Goal: Navigation & Orientation: Find specific page/section

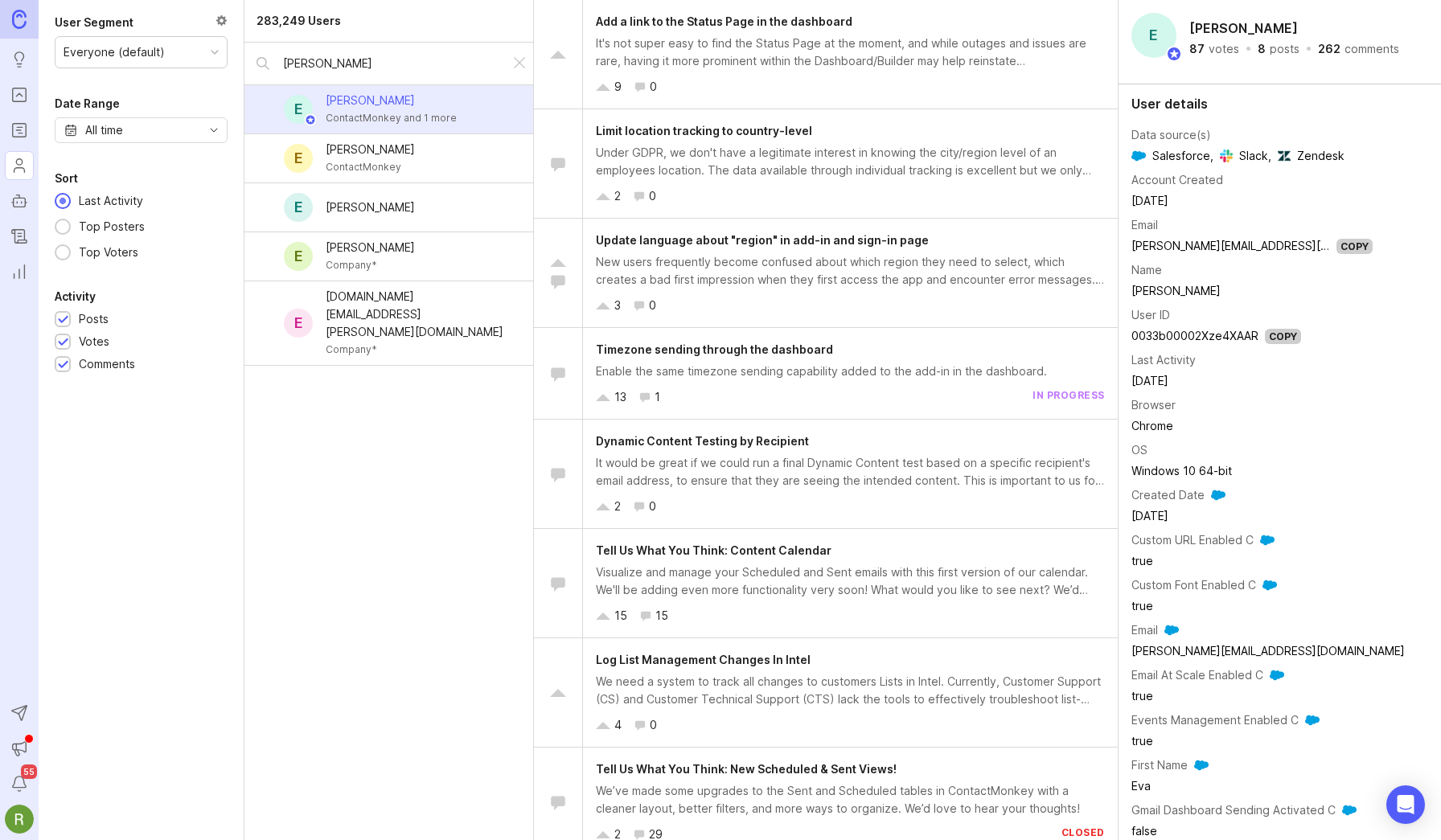
click at [19, 125] on icon "Roadmaps" at bounding box center [19, 130] width 18 height 19
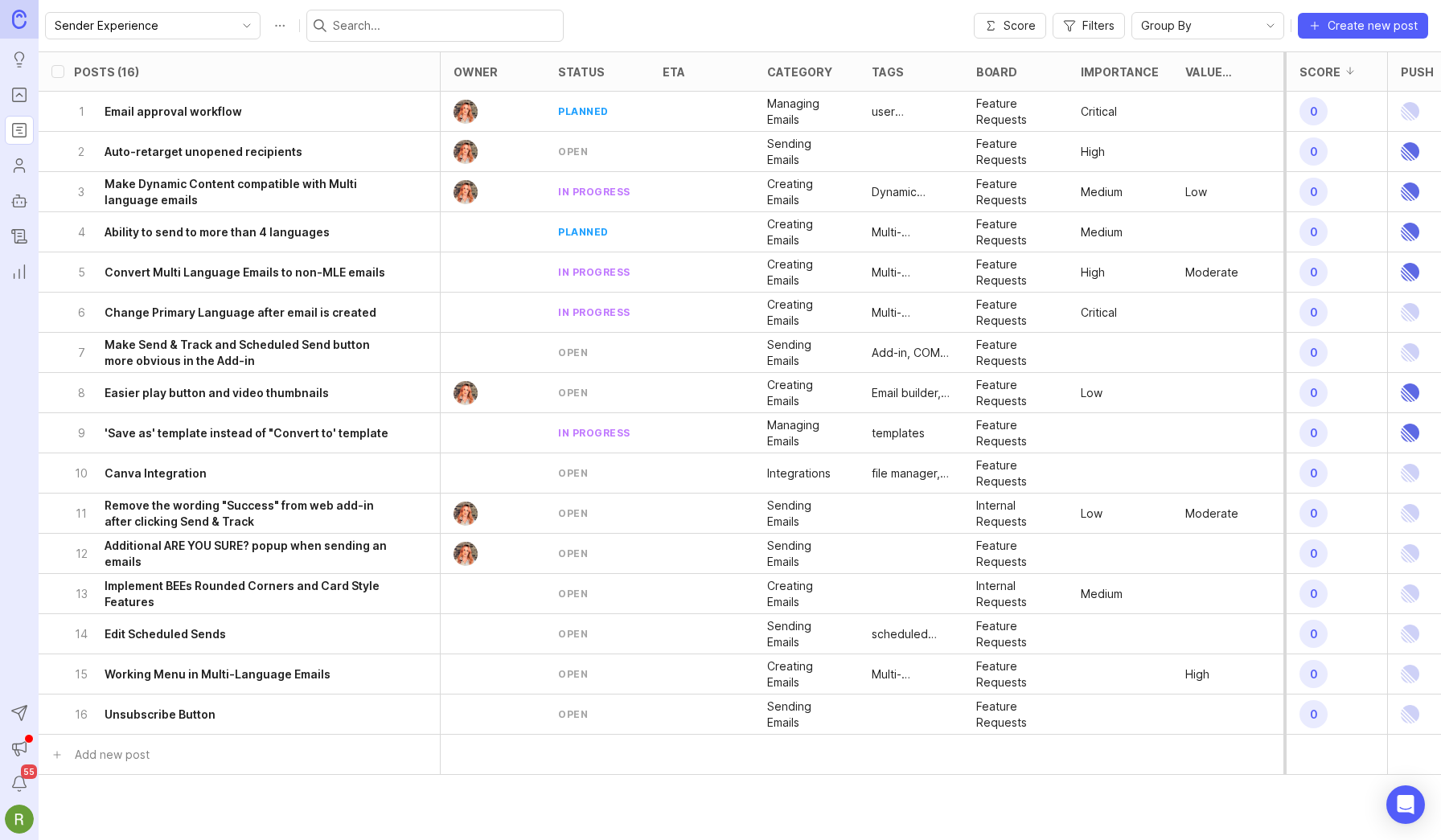
click at [234, 25] on icon "toggle icon" at bounding box center [247, 26] width 26 height 13
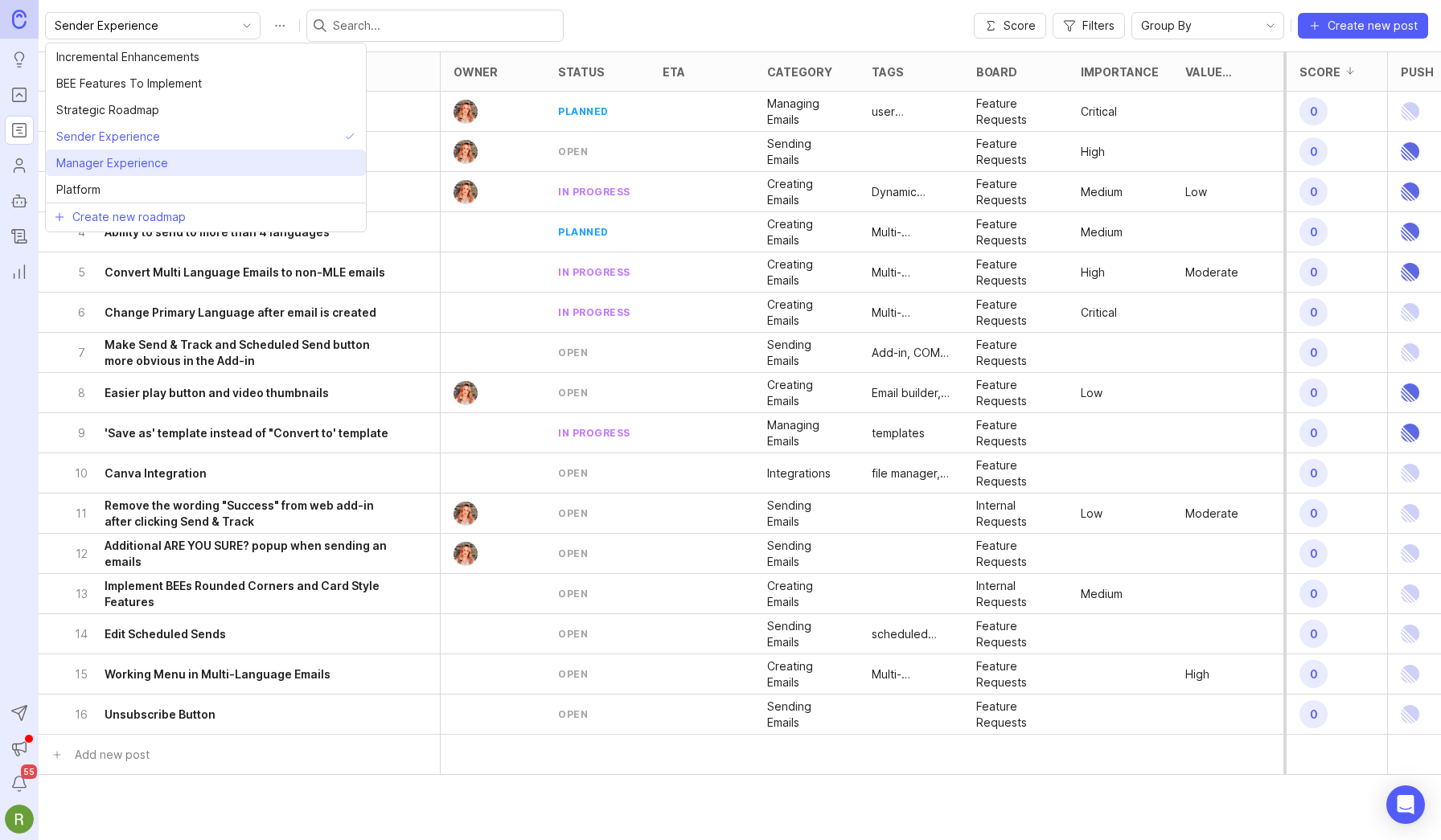
click at [143, 170] on span "Manager Experience" at bounding box center [112, 163] width 112 height 18
type input "Manager Experience"
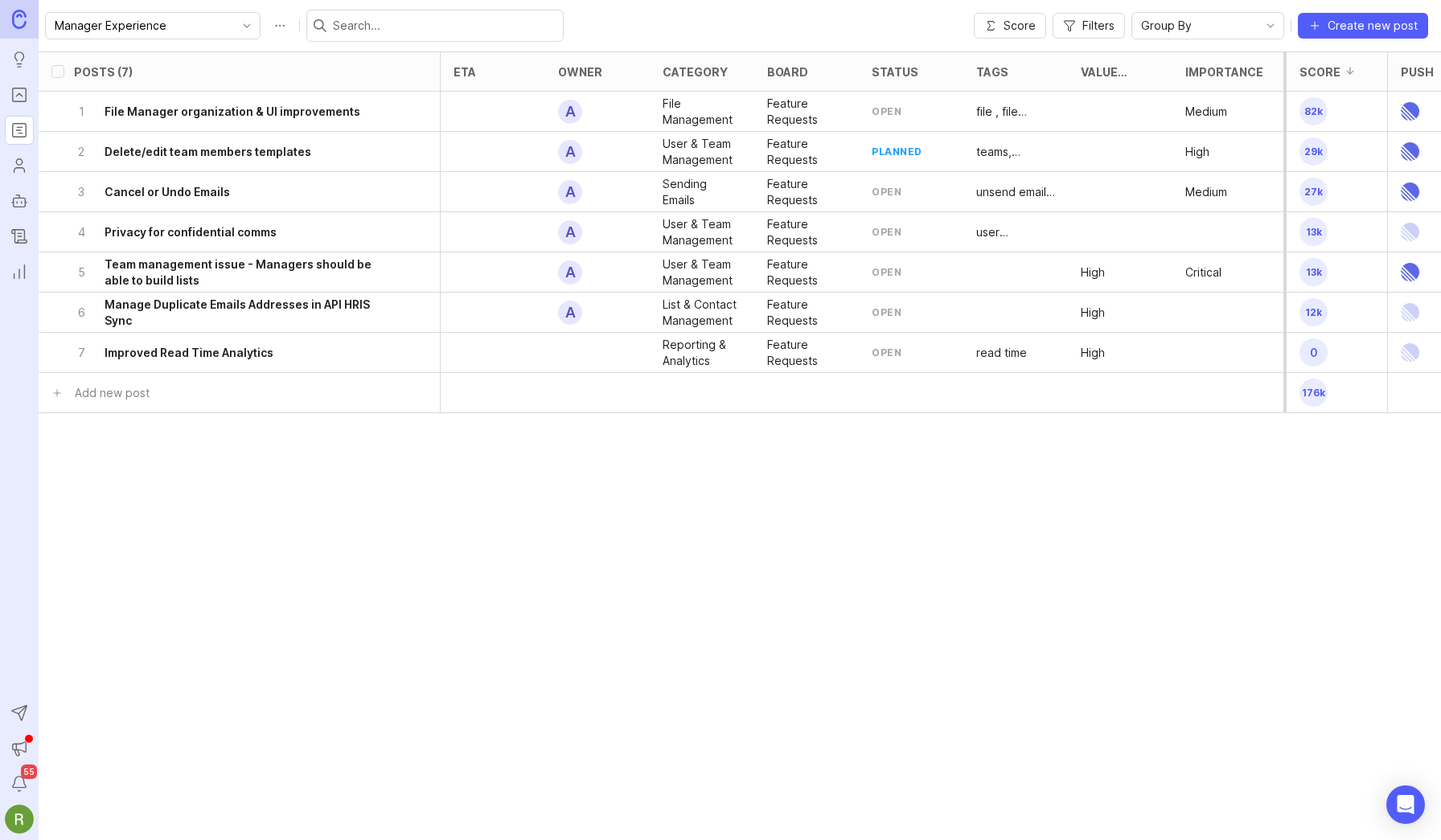
click at [175, 25] on input "Manager Experience" at bounding box center [144, 26] width 178 height 18
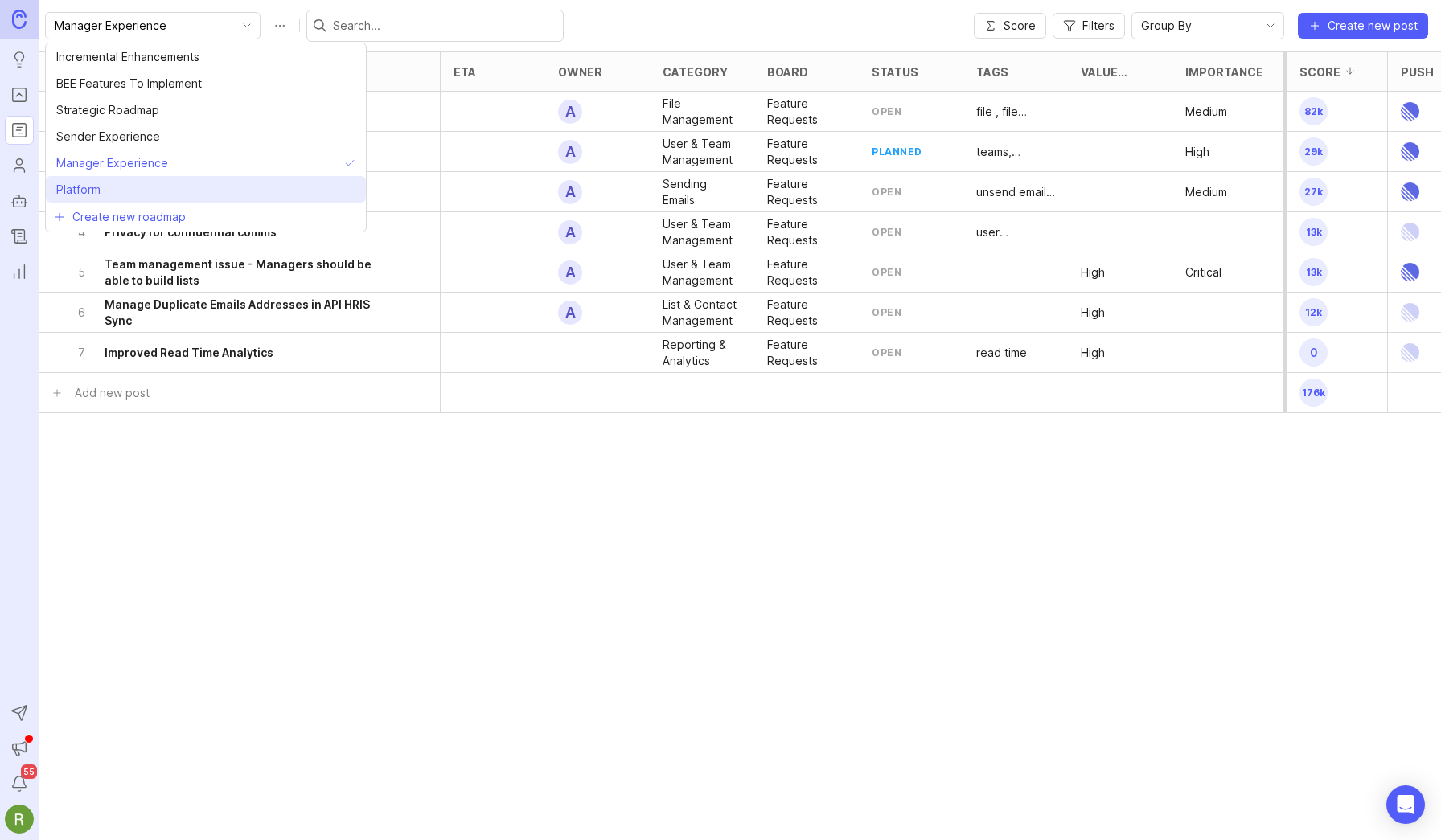
click at [116, 186] on li "Platform" at bounding box center [206, 189] width 320 height 26
type input "Platform"
